Goal: Task Accomplishment & Management: Manage account settings

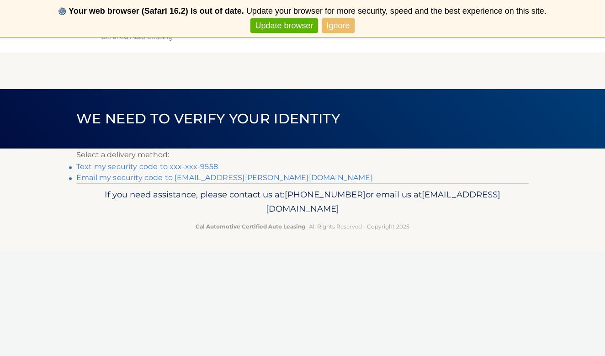
click at [184, 177] on link "Email my security code to r***@razack.org" at bounding box center [224, 177] width 296 height 9
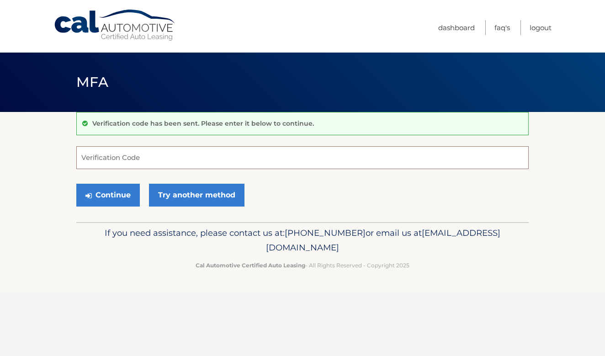
click at [273, 159] on input "Verification Code" at bounding box center [302, 157] width 452 height 23
type input "035911"
click at [108, 195] on button "Continue" at bounding box center [107, 195] width 63 height 23
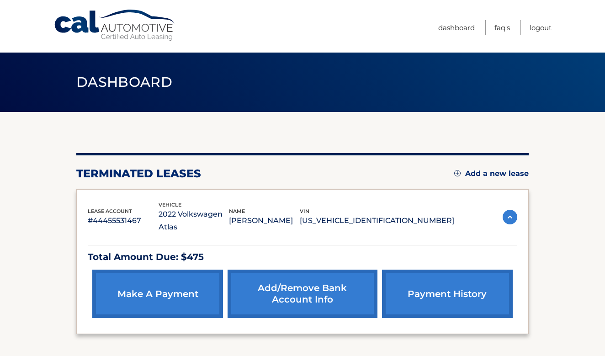
click at [467, 173] on link "Add a new lease" at bounding box center [491, 173] width 74 height 9
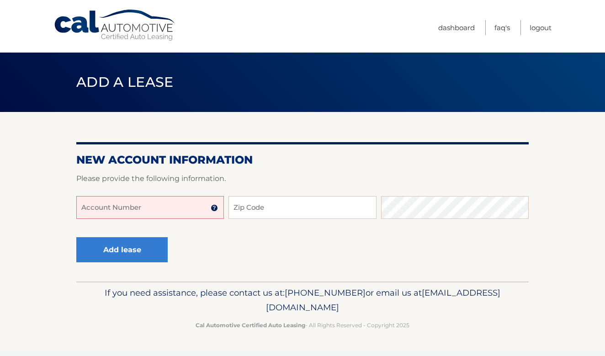
click at [142, 206] on input "Account Number" at bounding box center [150, 207] width 148 height 23
type input "44455977124"
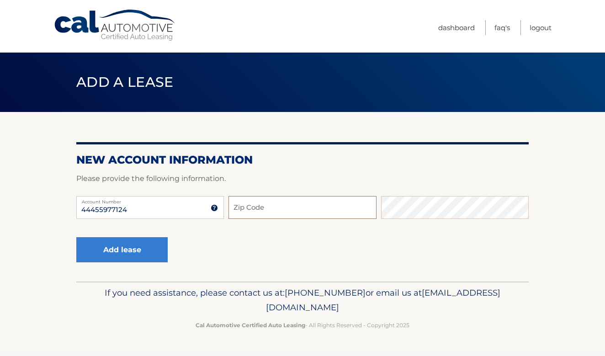
click at [254, 212] on input "Zip Code" at bounding box center [302, 207] width 148 height 23
type input "11581"
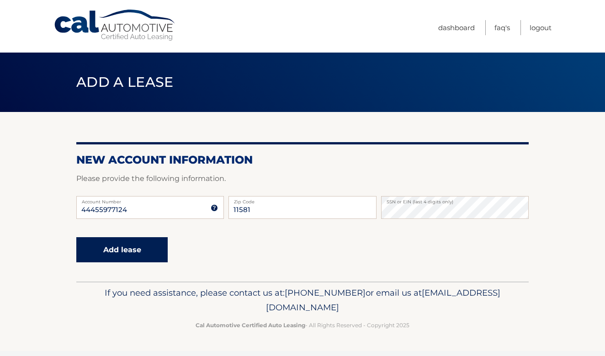
click at [127, 249] on button "Add lease" at bounding box center [121, 249] width 91 height 25
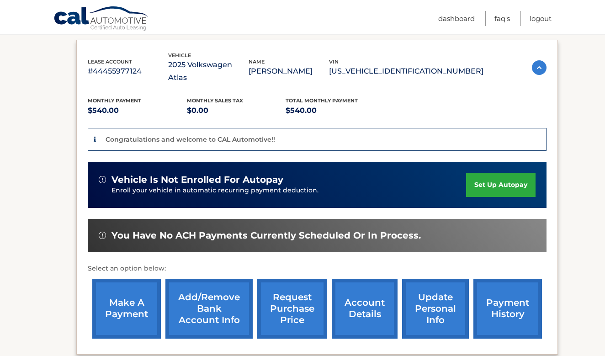
scroll to position [156, 0]
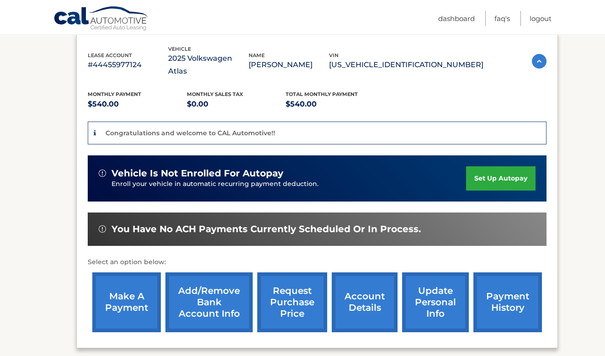
click at [509, 166] on link "set up autopay" at bounding box center [500, 178] width 69 height 24
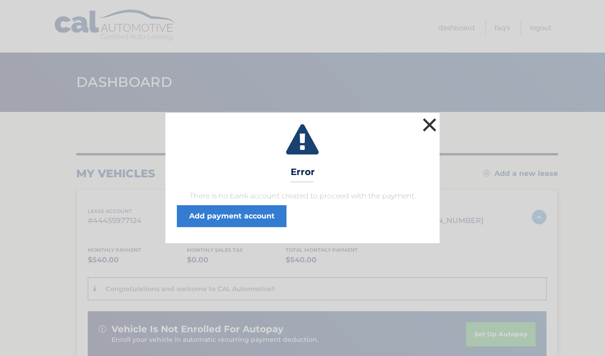
click at [432, 121] on button "×" at bounding box center [429, 125] width 18 height 18
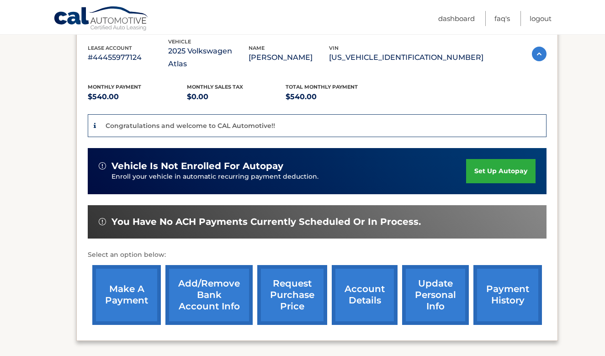
scroll to position [174, 0]
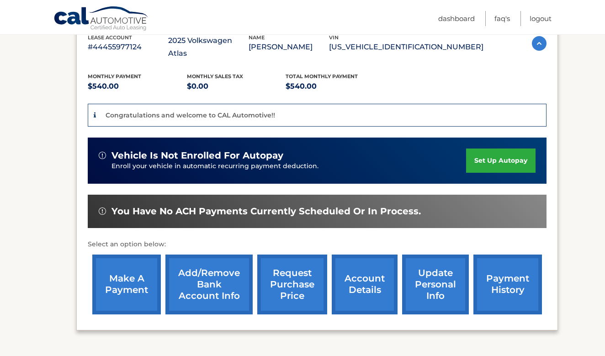
click at [218, 280] on link "Add/Remove bank account info" at bounding box center [208, 284] width 87 height 60
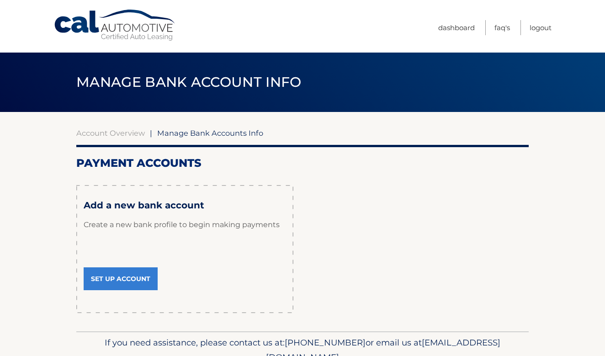
click at [100, 267] on link "Set Up Account" at bounding box center [121, 278] width 74 height 23
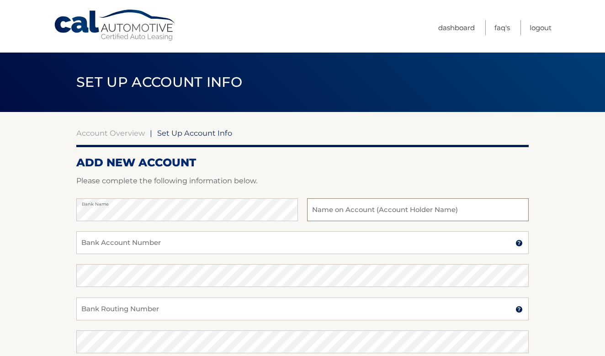
click at [444, 207] on input "text" at bounding box center [417, 209] width 221 height 23
type input "TD CHECKING"
click at [353, 241] on input "Bank Account Number" at bounding box center [302, 242] width 452 height 23
type input "4285033414"
click at [247, 312] on input "Bank Routing Number" at bounding box center [302, 308] width 452 height 23
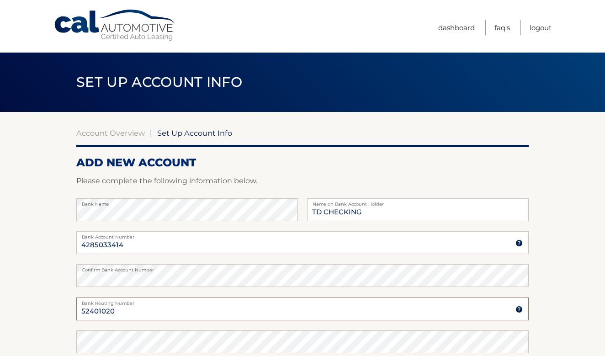
type input "52401020"
click at [59, 296] on section "Account Overview | Set Up Account Info ADD NEW ACCOUNT Please complete the foll…" at bounding box center [302, 286] width 605 height 348
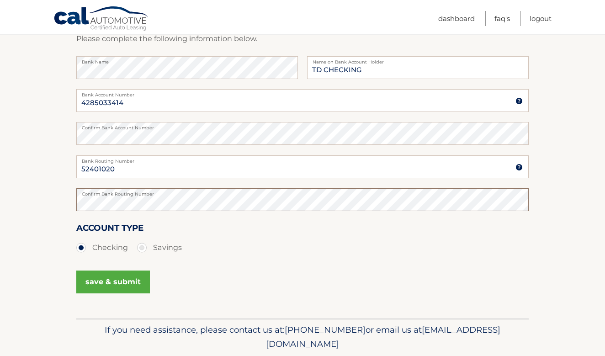
scroll to position [150, 0]
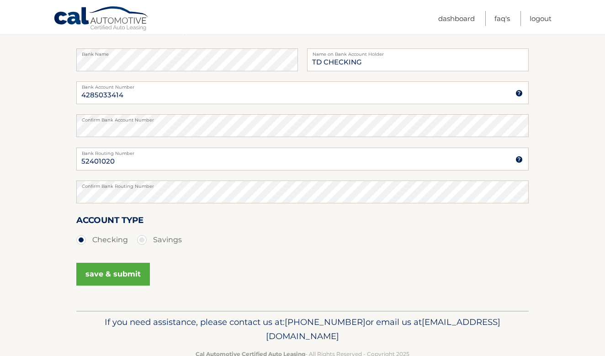
click at [100, 275] on button "save & submit" at bounding box center [113, 274] width 74 height 23
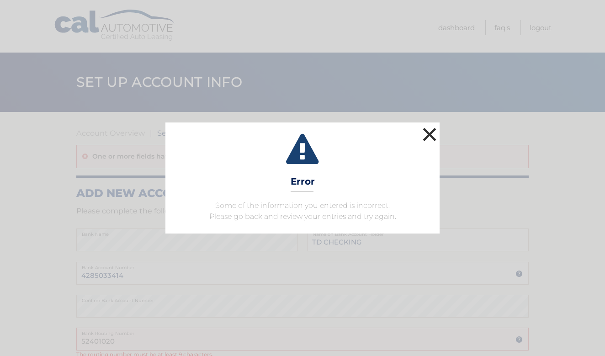
click at [432, 139] on button "×" at bounding box center [429, 134] width 18 height 18
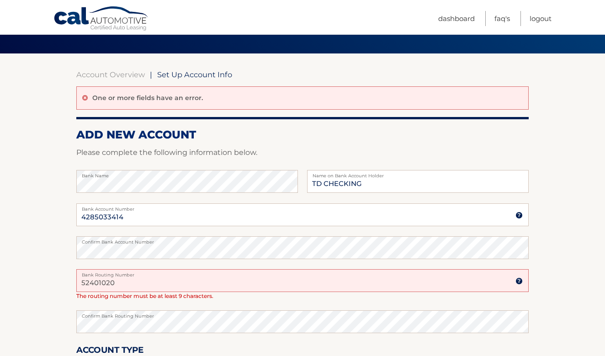
scroll to position [65, 0]
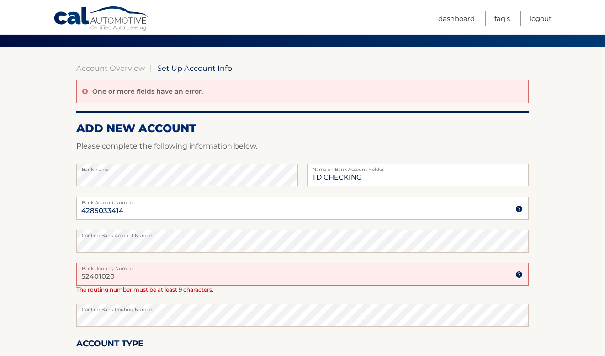
click at [84, 275] on input "52401020" at bounding box center [302, 274] width 452 height 23
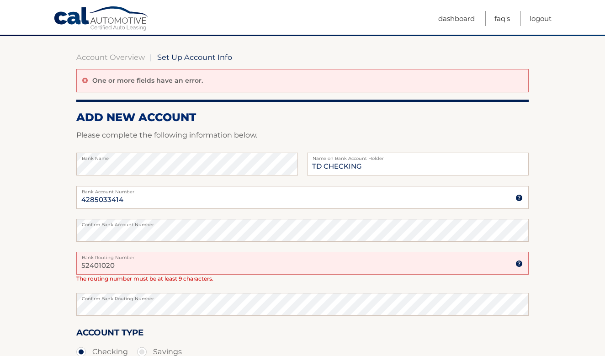
scroll to position [77, 0]
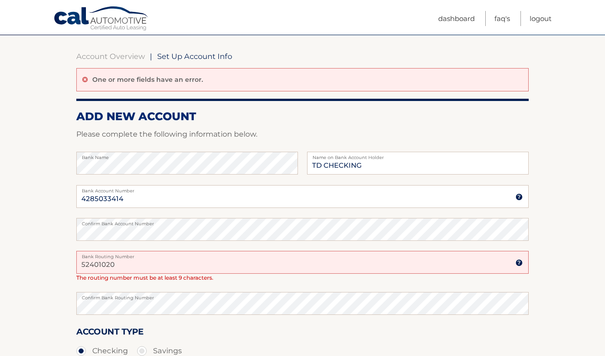
type input "52401020"
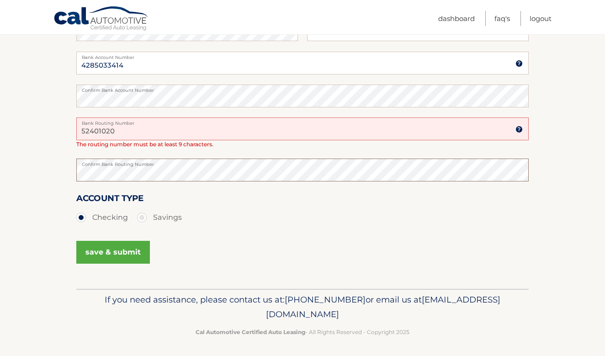
scroll to position [210, 0]
click at [111, 248] on button "save & submit" at bounding box center [113, 252] width 74 height 23
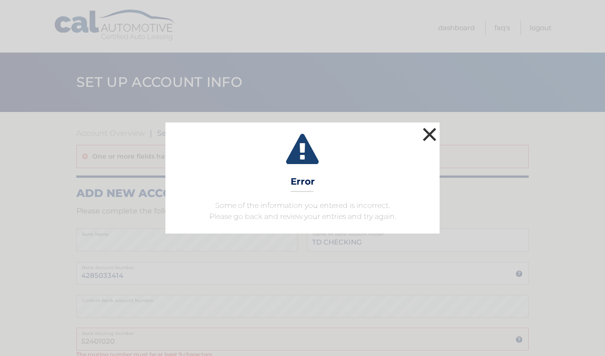
click at [428, 132] on button "×" at bounding box center [429, 134] width 18 height 18
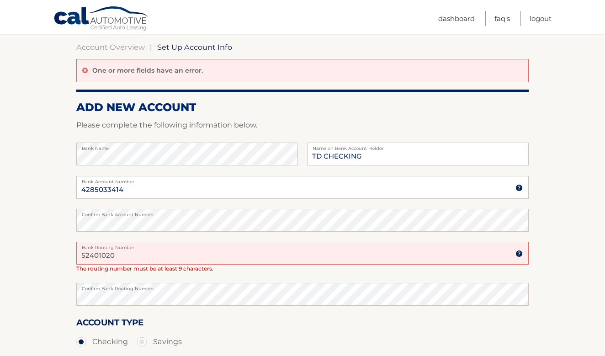
scroll to position [87, 0]
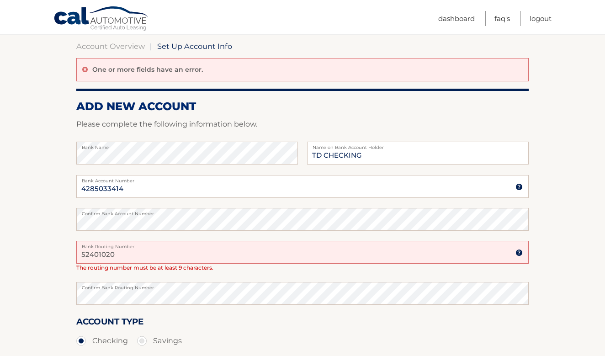
click at [190, 251] on input "52401020" at bounding box center [302, 252] width 452 height 23
type input "5"
type input "026013673"
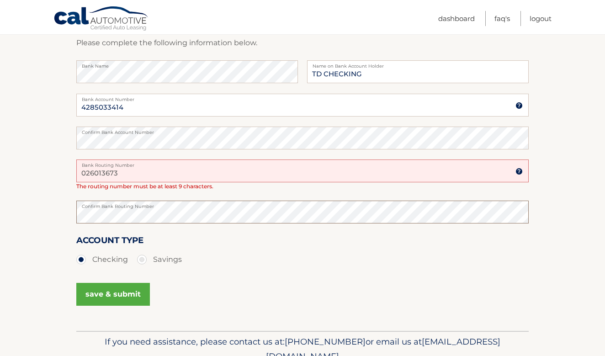
scroll to position [185, 0]
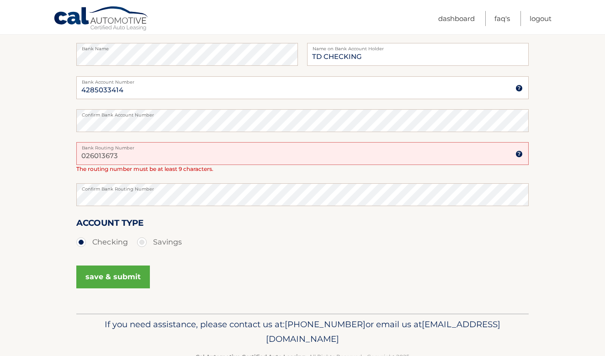
click at [121, 277] on button "save & submit" at bounding box center [113, 276] width 74 height 23
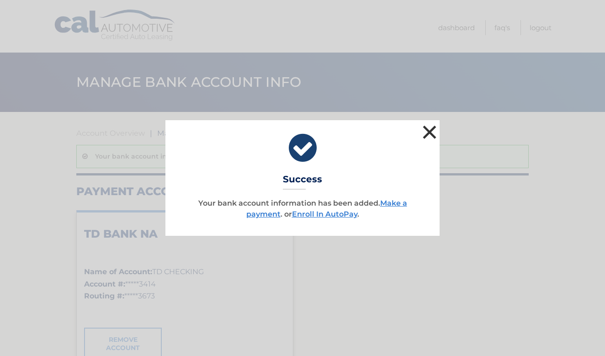
click at [432, 130] on button "×" at bounding box center [429, 132] width 18 height 18
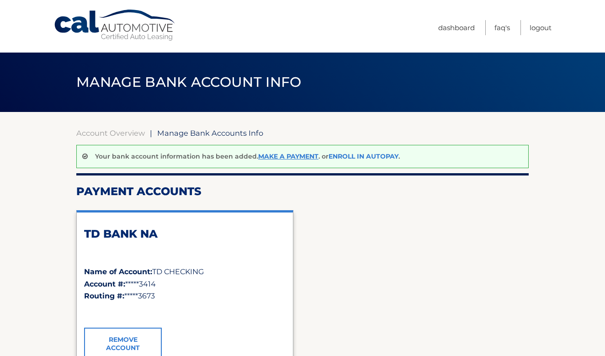
click at [361, 156] on link "Enroll In AutoPay" at bounding box center [363, 156] width 70 height 8
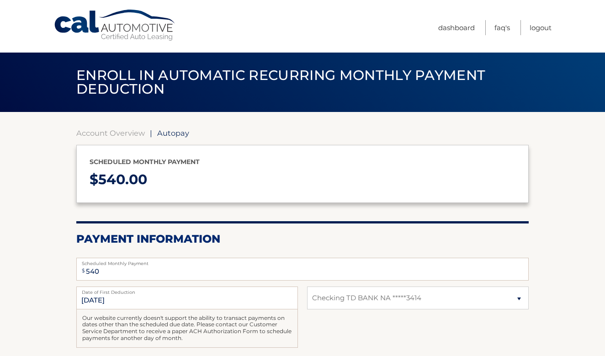
select select "MjNmMjkxOGEtNWE5Mi00MDU4LWIyYzAtODgwOTVmZGRiMjJi"
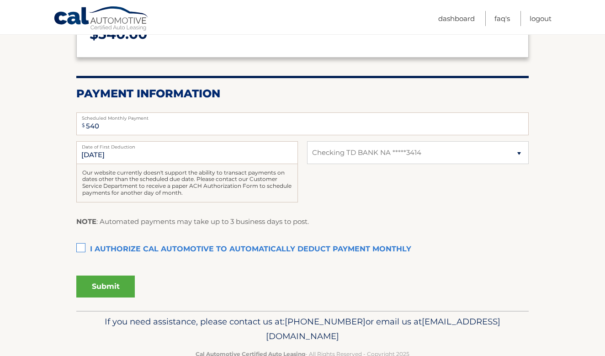
scroll to position [158, 0]
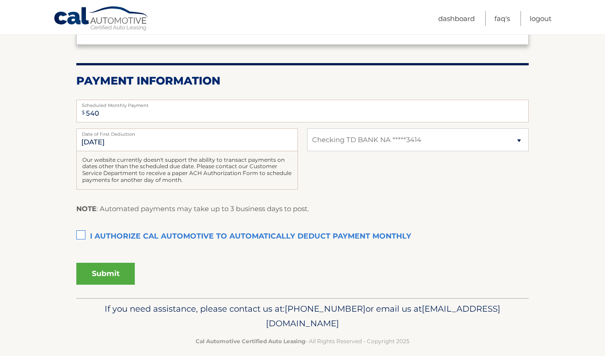
click at [82, 231] on label "I authorize cal automotive to automatically deduct payment monthly This checkbo…" at bounding box center [302, 236] width 452 height 18
click at [0, 0] on input "I authorize cal automotive to automatically deduct payment monthly This checkbo…" at bounding box center [0, 0] width 0 height 0
click at [99, 276] on button "Submit" at bounding box center [105, 274] width 58 height 22
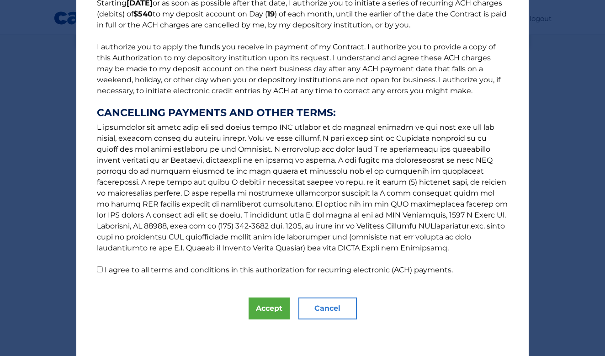
scroll to position [87, 0]
click at [277, 306] on button "Accept" at bounding box center [268, 308] width 41 height 22
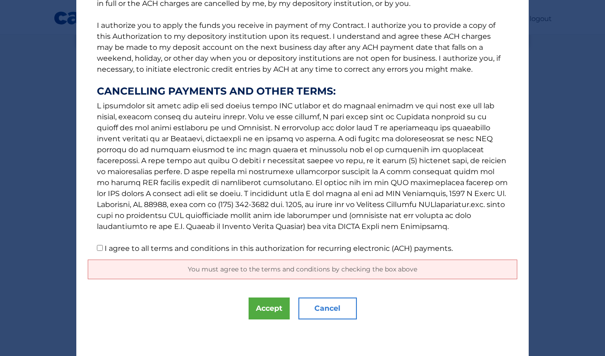
scroll to position [108, 0]
click at [101, 249] on input "I agree to all terms and conditions in this authorization for recurring electro…" at bounding box center [100, 248] width 6 height 6
checkbox input "true"
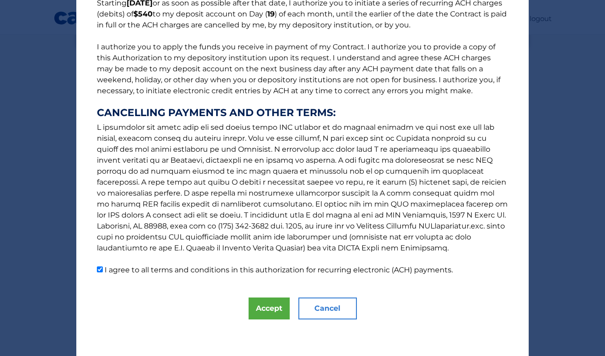
scroll to position [87, 0]
click at [271, 310] on button "Accept" at bounding box center [268, 308] width 41 height 22
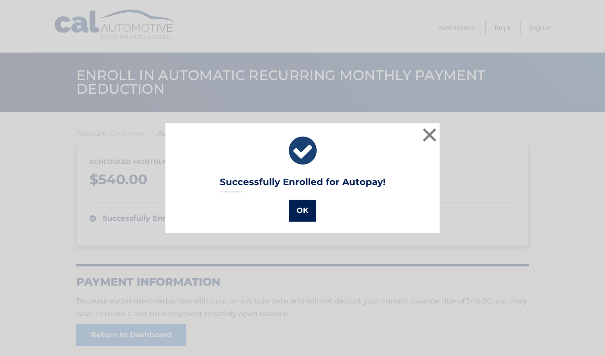
click at [306, 210] on button "OK" at bounding box center [302, 211] width 26 height 22
